Goal: Task Accomplishment & Management: Use online tool/utility

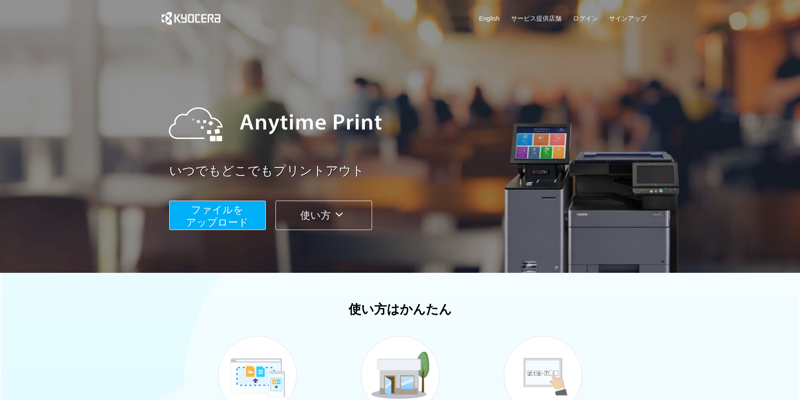
click at [240, 206] on span "ファイルを ​​アップロード" at bounding box center [217, 216] width 63 height 24
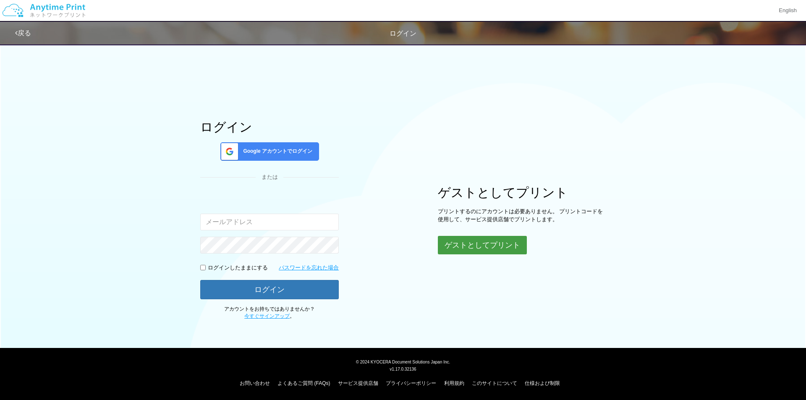
click at [468, 241] on button "ゲストとしてプリント" at bounding box center [482, 245] width 89 height 18
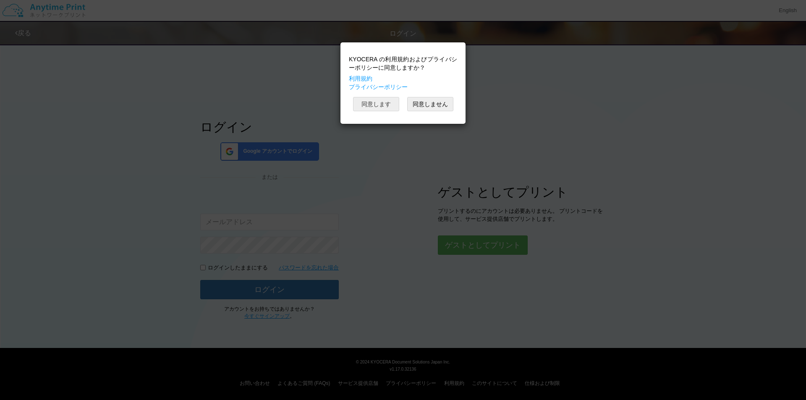
click at [377, 101] on button "同意します" at bounding box center [376, 104] width 46 height 14
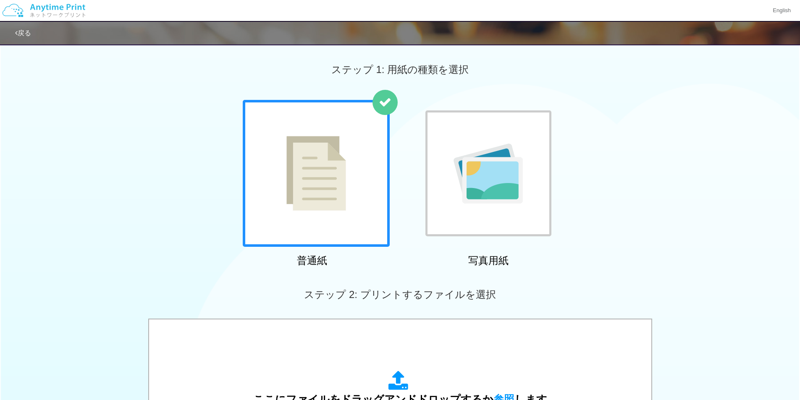
click at [476, 170] on img at bounding box center [487, 174] width 69 height 60
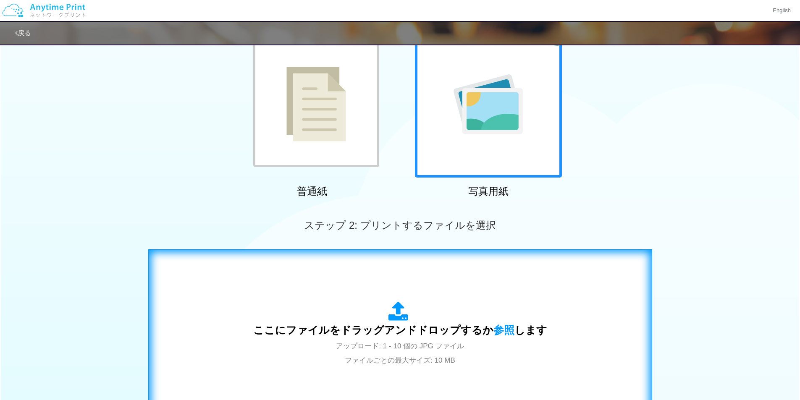
scroll to position [84, 0]
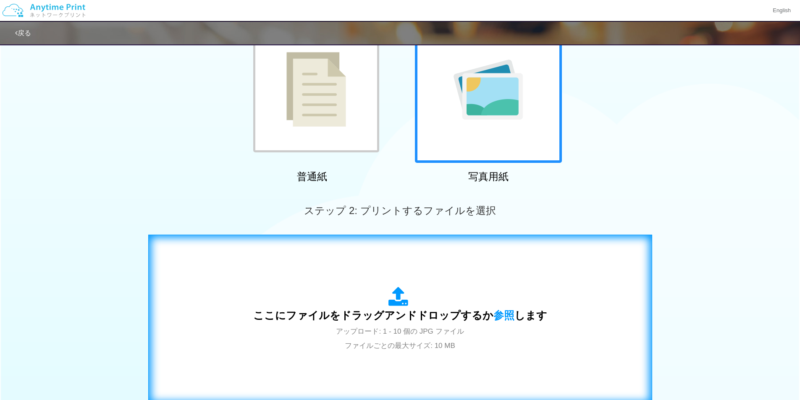
click at [416, 276] on div "ここにファイルをドラッグアンドドロップするか 参照 します アップロード: 1 - 10 個の JPG ファイル ファイルごとの最大サイズ: 10 MB" at bounding box center [400, 319] width 486 height 152
click at [297, 339] on div "ここにファイルをドラッグアンドドロップするか 参照 します アップロード: 1 - 10 個の JPG ファイル ファイルごとの最大サイズ: 10 MB" at bounding box center [400, 319] width 294 height 65
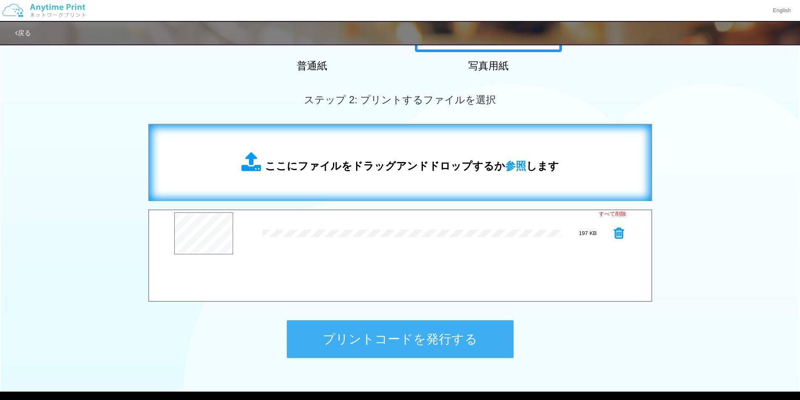
scroll to position [210, 0]
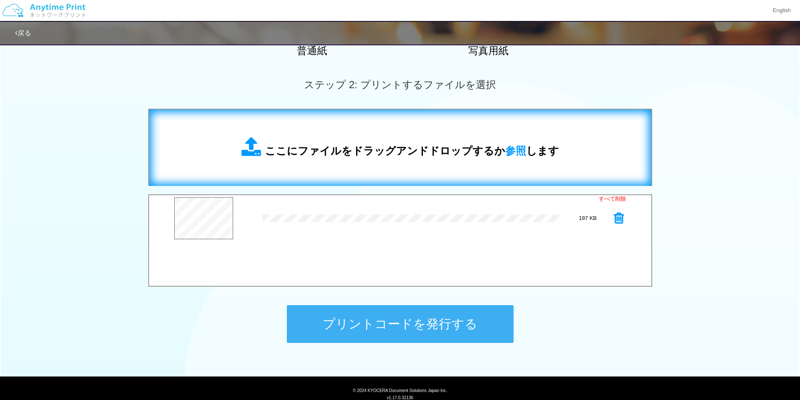
click at [366, 323] on button "プリントコードを発行する" at bounding box center [400, 324] width 227 height 38
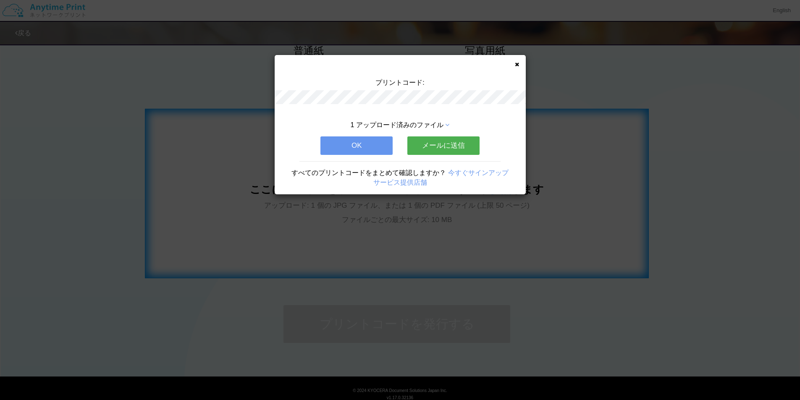
scroll to position [0, 0]
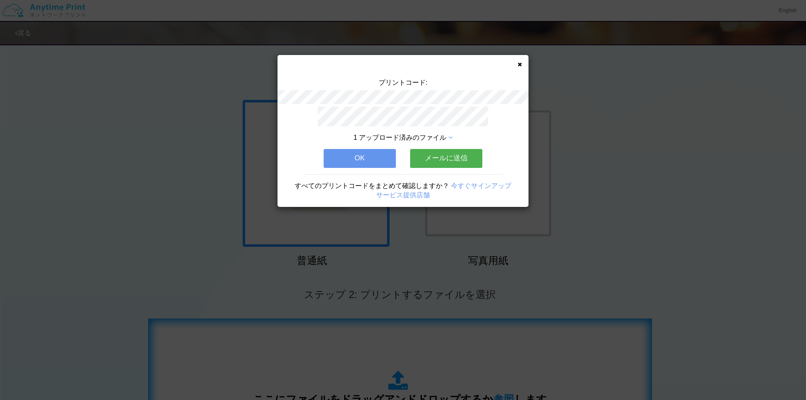
click at [365, 158] on button "OK" at bounding box center [360, 158] width 72 height 18
